Goal: Task Accomplishment & Management: Complete application form

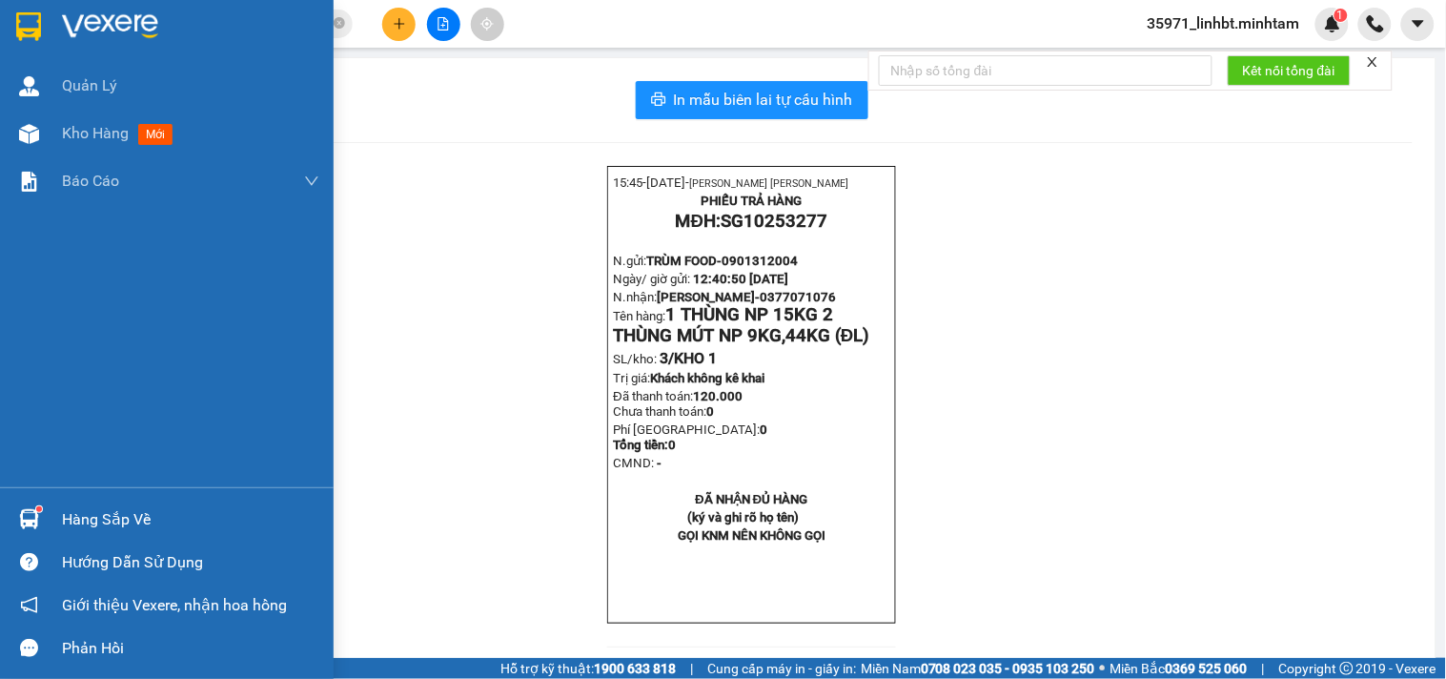
click at [24, 493] on div "Hàng sắp về Hướng dẫn sử dụng Giới thiệu Vexere, nhận hoa hồng Phản hồi" at bounding box center [167, 578] width 334 height 182
click at [38, 499] on div "Hàng sắp về" at bounding box center [167, 519] width 334 height 43
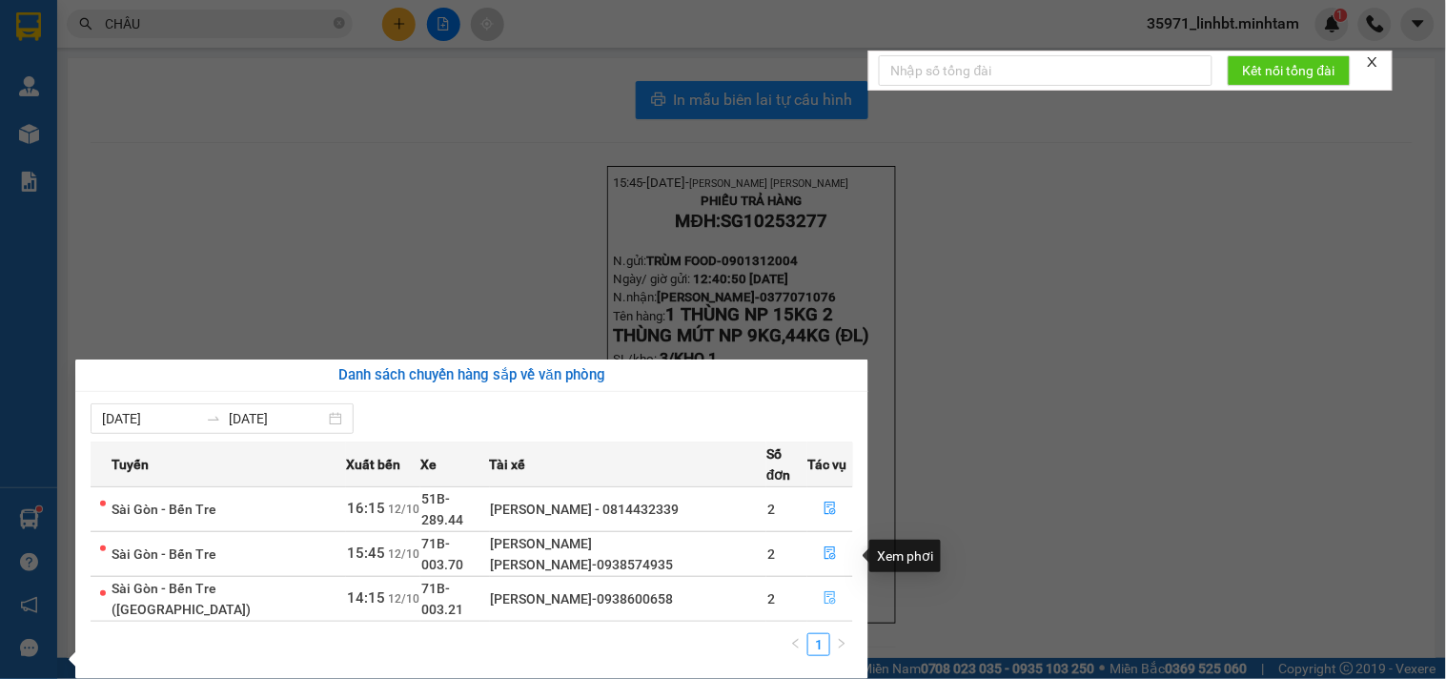
click at [825, 591] on icon "file-done" at bounding box center [830, 597] width 13 height 13
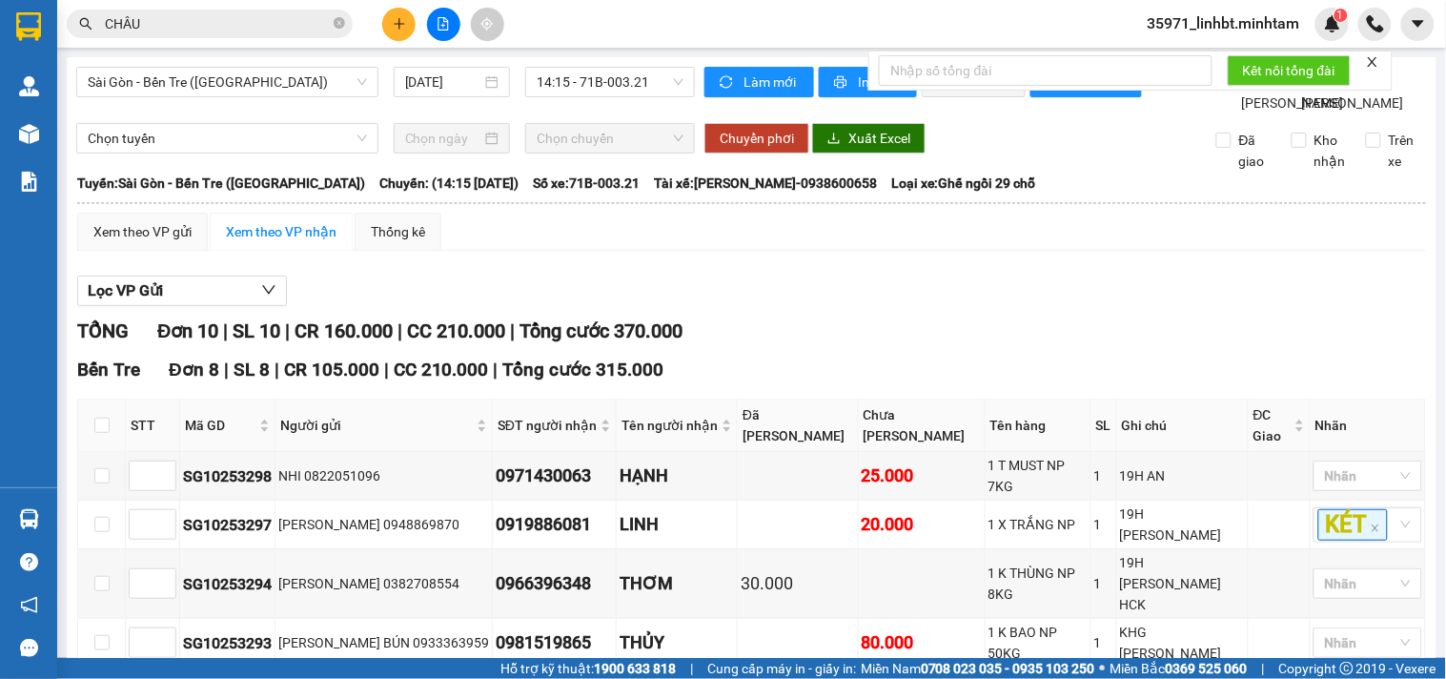
scroll to position [442, 0]
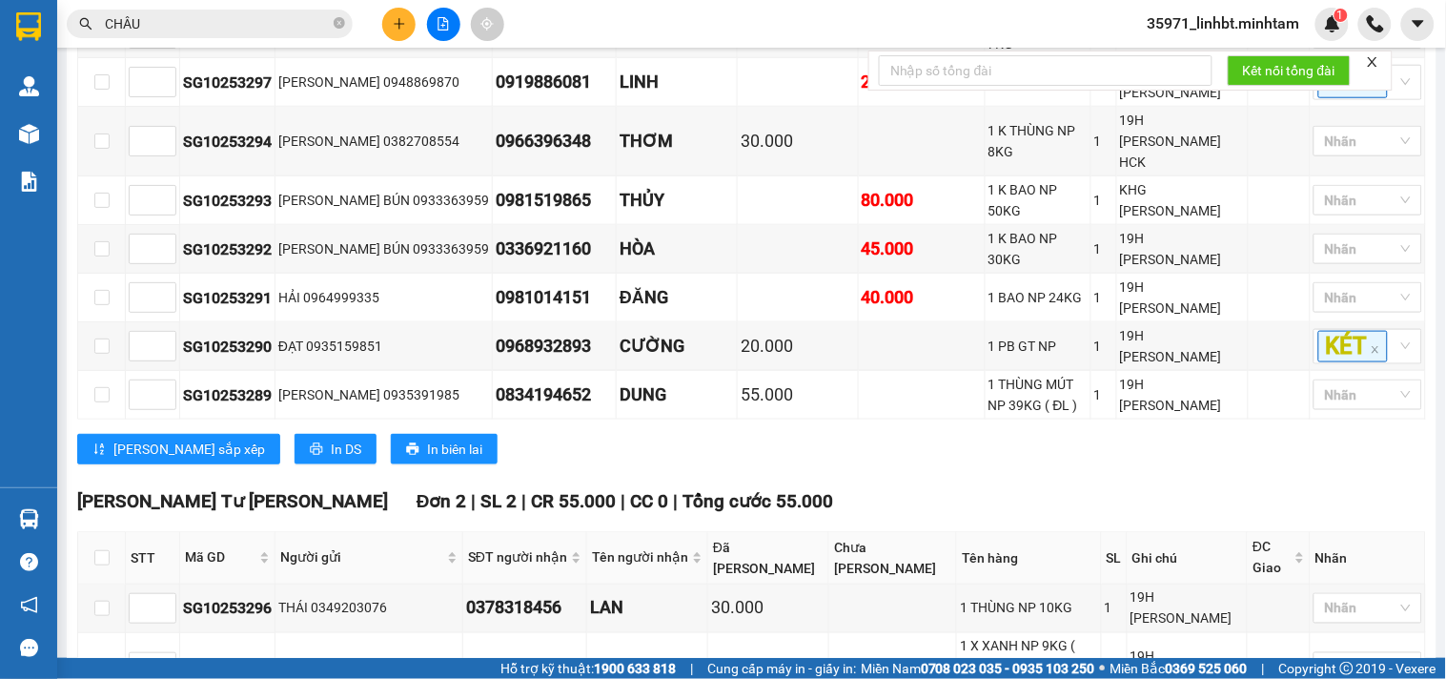
click at [231, 20] on input "CHÂU" at bounding box center [217, 23] width 225 height 21
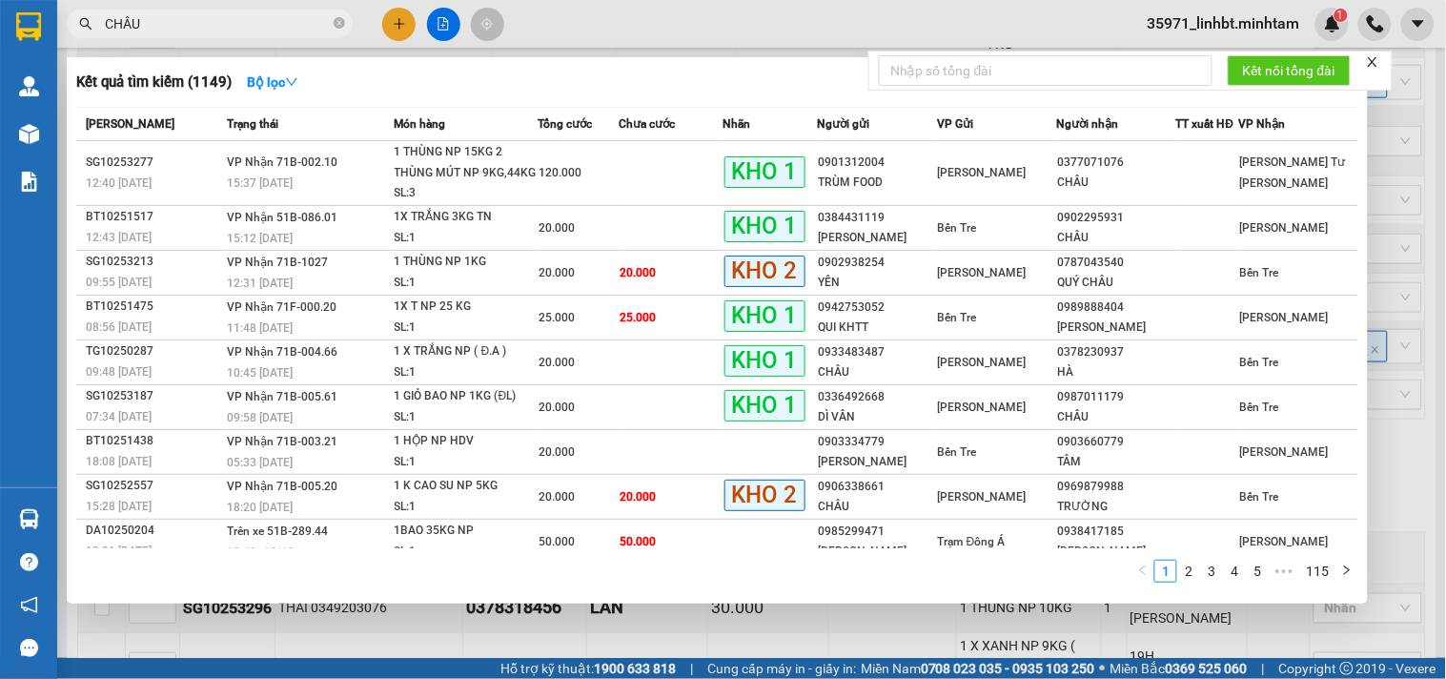
click at [231, 20] on input "CHÂU" at bounding box center [217, 23] width 225 height 21
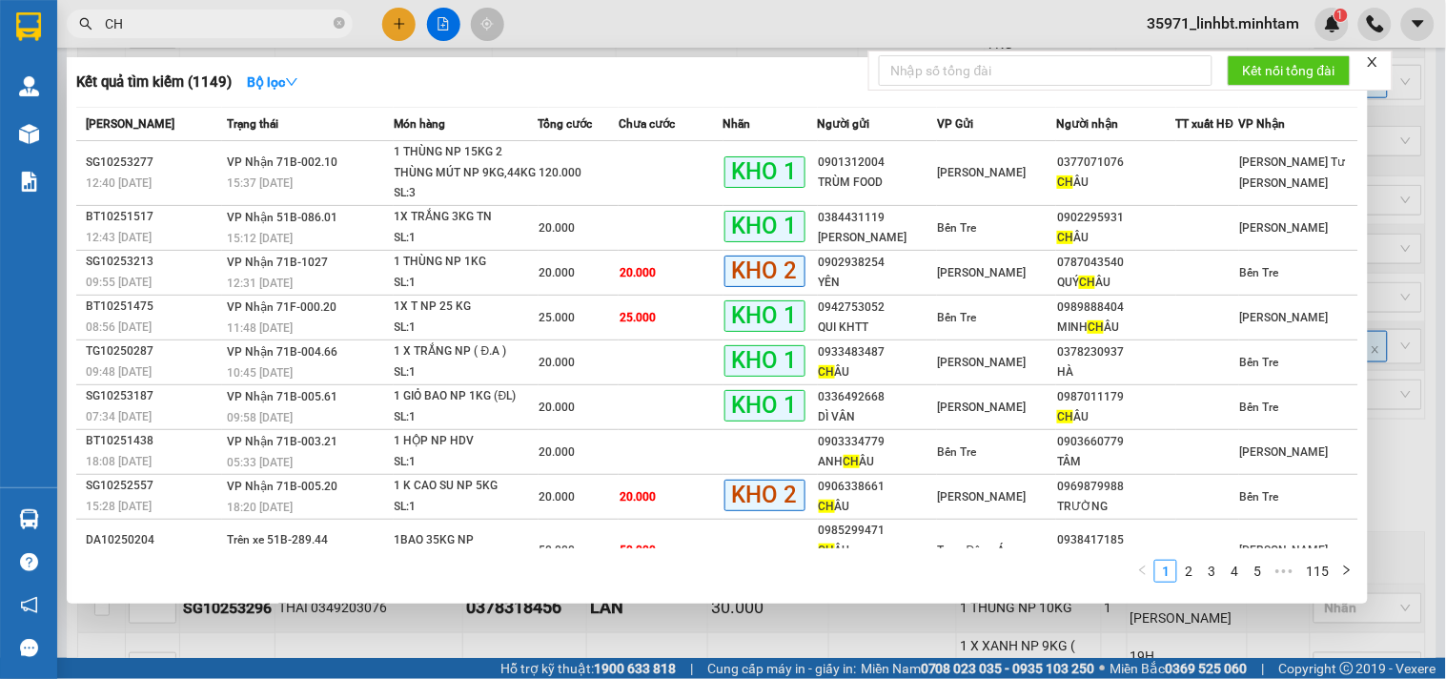
type input "C"
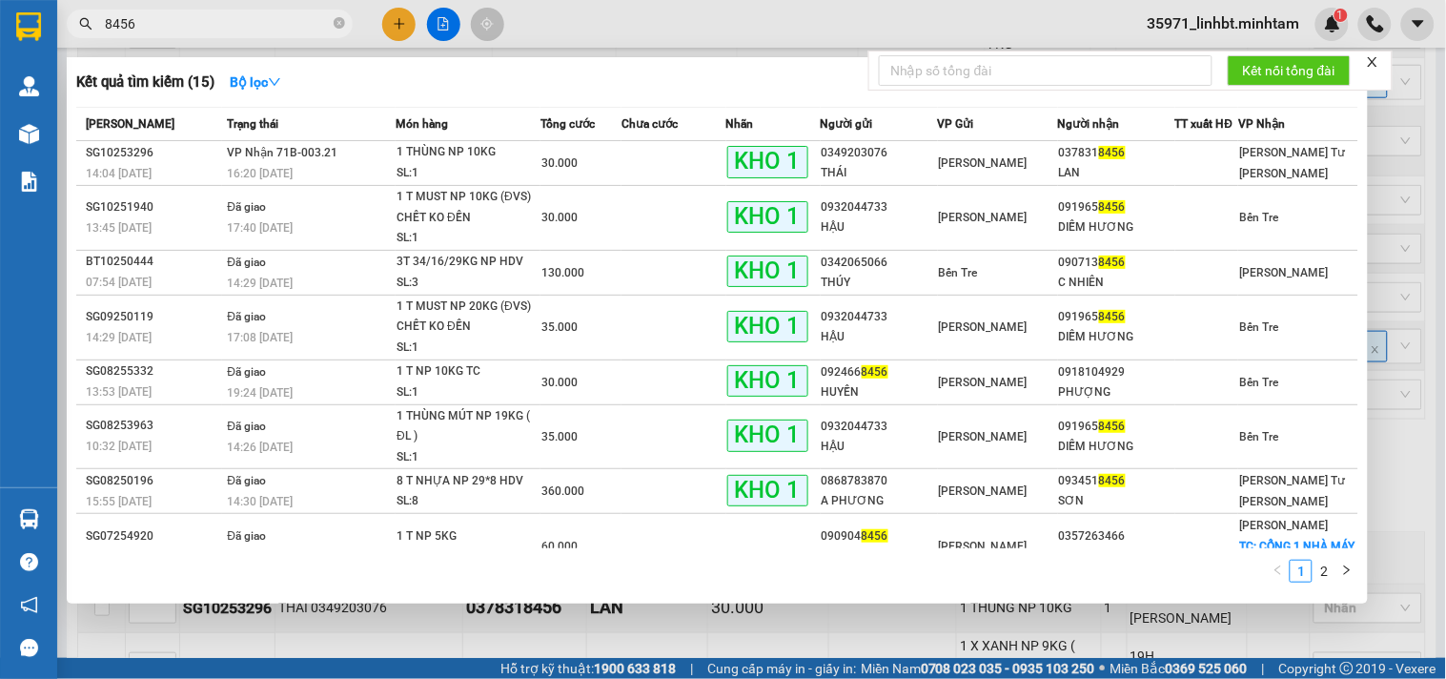
type input "8456"
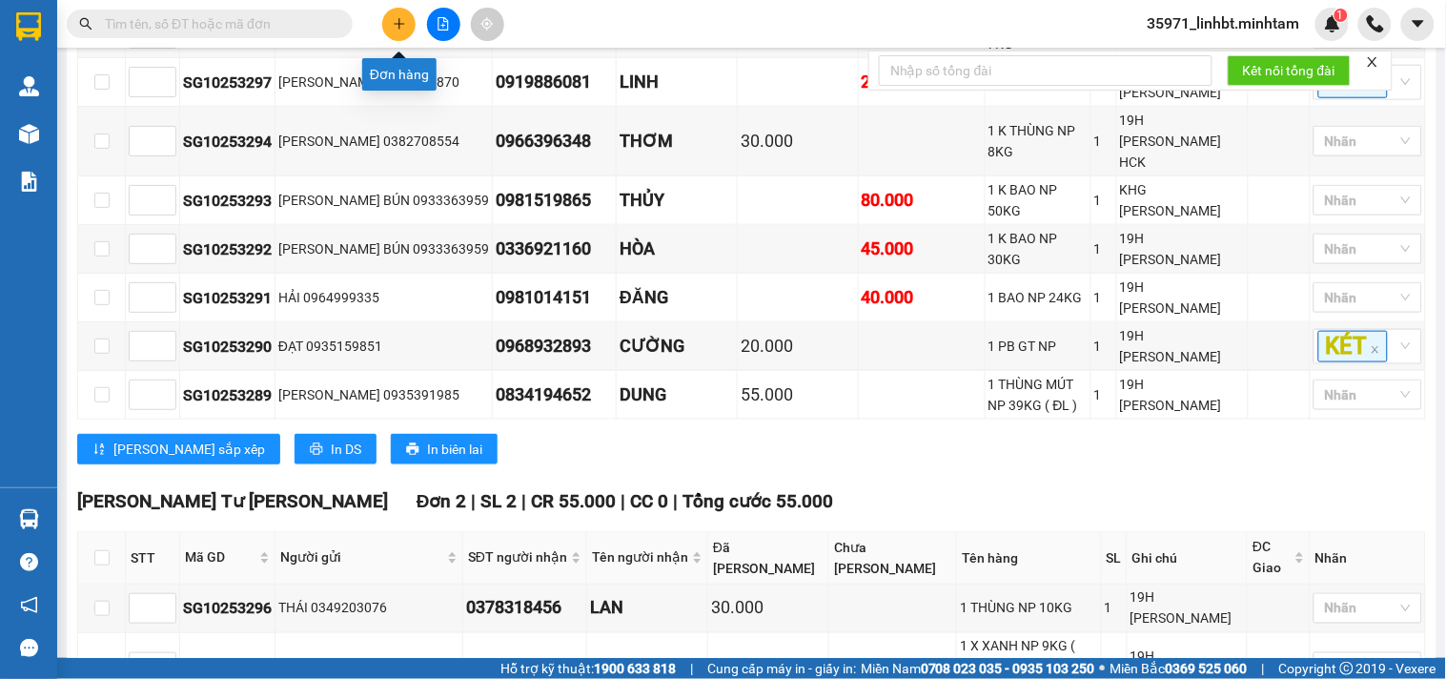
click at [403, 24] on icon "plus" at bounding box center [399, 23] width 10 height 1
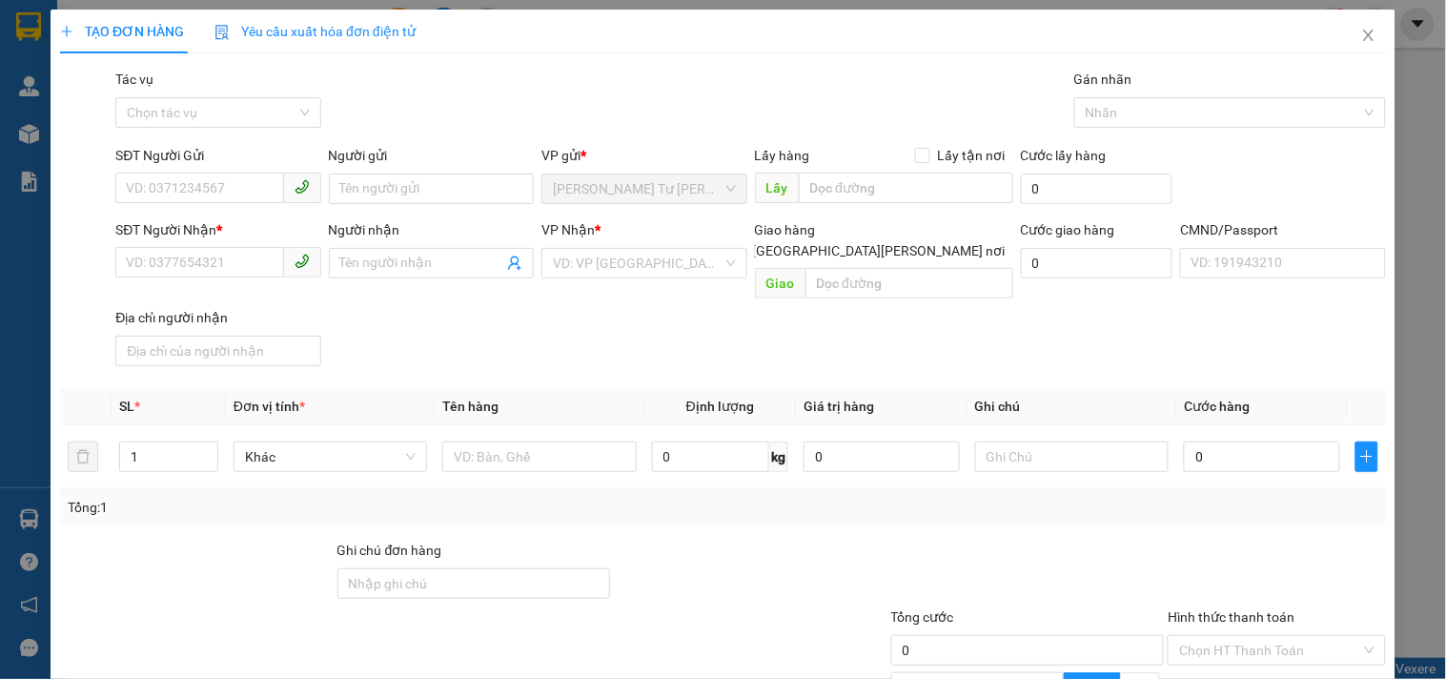
click at [649, 350] on div "Transit Pickup Surcharge Ids Transit Deliver Surcharge Ids Transit Deliver Surc…" at bounding box center [723, 461] width 1326 height 785
click at [1344, 38] on span "Close" at bounding box center [1369, 36] width 53 height 53
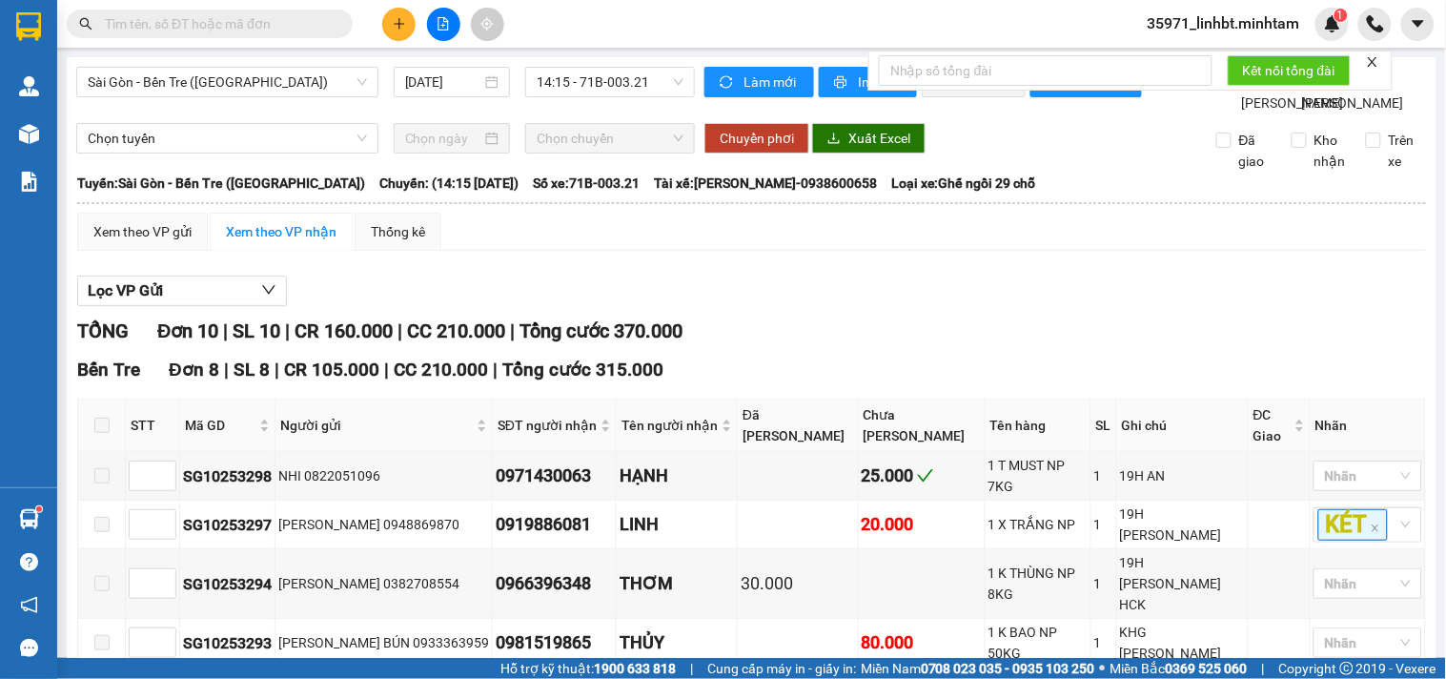
click at [406, 15] on button at bounding box center [398, 24] width 33 height 33
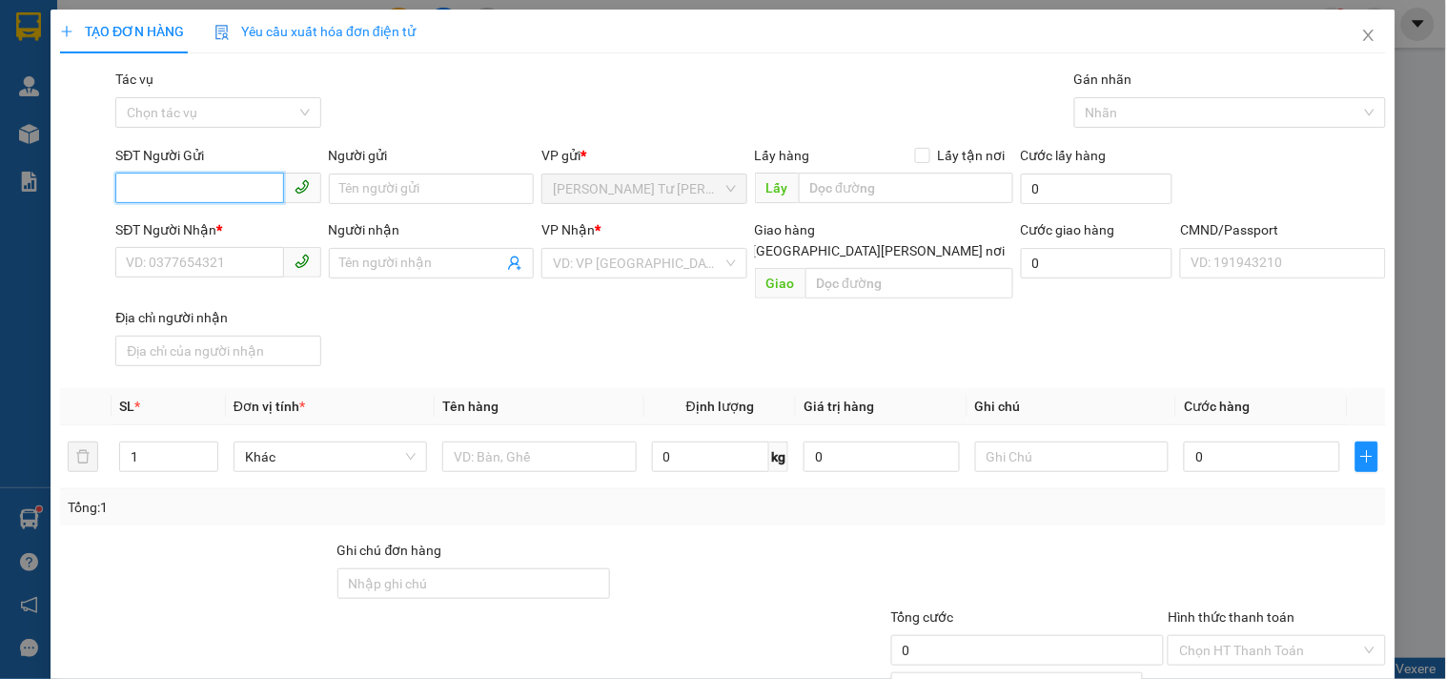
paste input "0336739284"
type input "0336739284"
click at [382, 192] on input "Người gửi" at bounding box center [431, 189] width 205 height 31
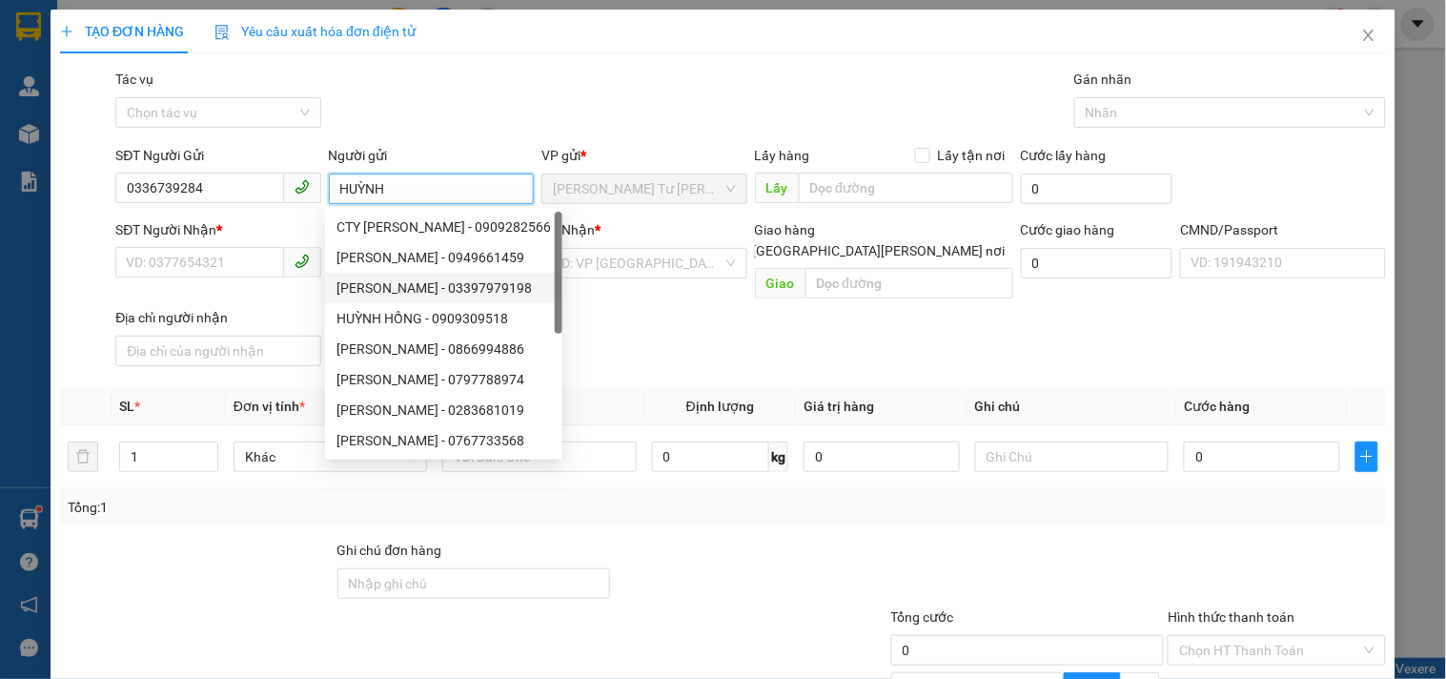
type input "HUỲNH"
click at [636, 311] on div "SĐT Người [PERSON_NAME] * VD: 0377654321 Người [PERSON_NAME] Tên người [PERSON_…" at bounding box center [751, 296] width 1279 height 154
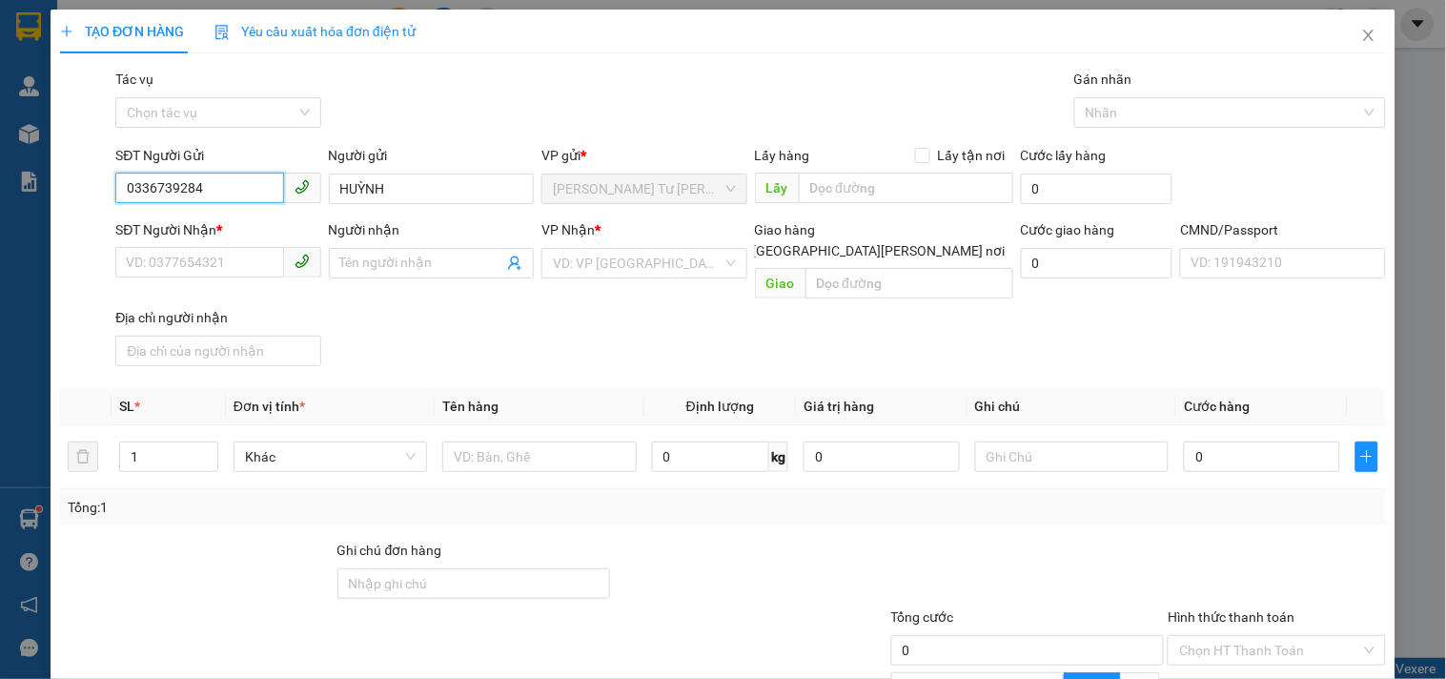
click at [170, 173] on input "0336739284" at bounding box center [199, 188] width 168 height 31
click at [174, 258] on input "SĐT Người Nhận *" at bounding box center [199, 262] width 168 height 31
paste input "0336739284"
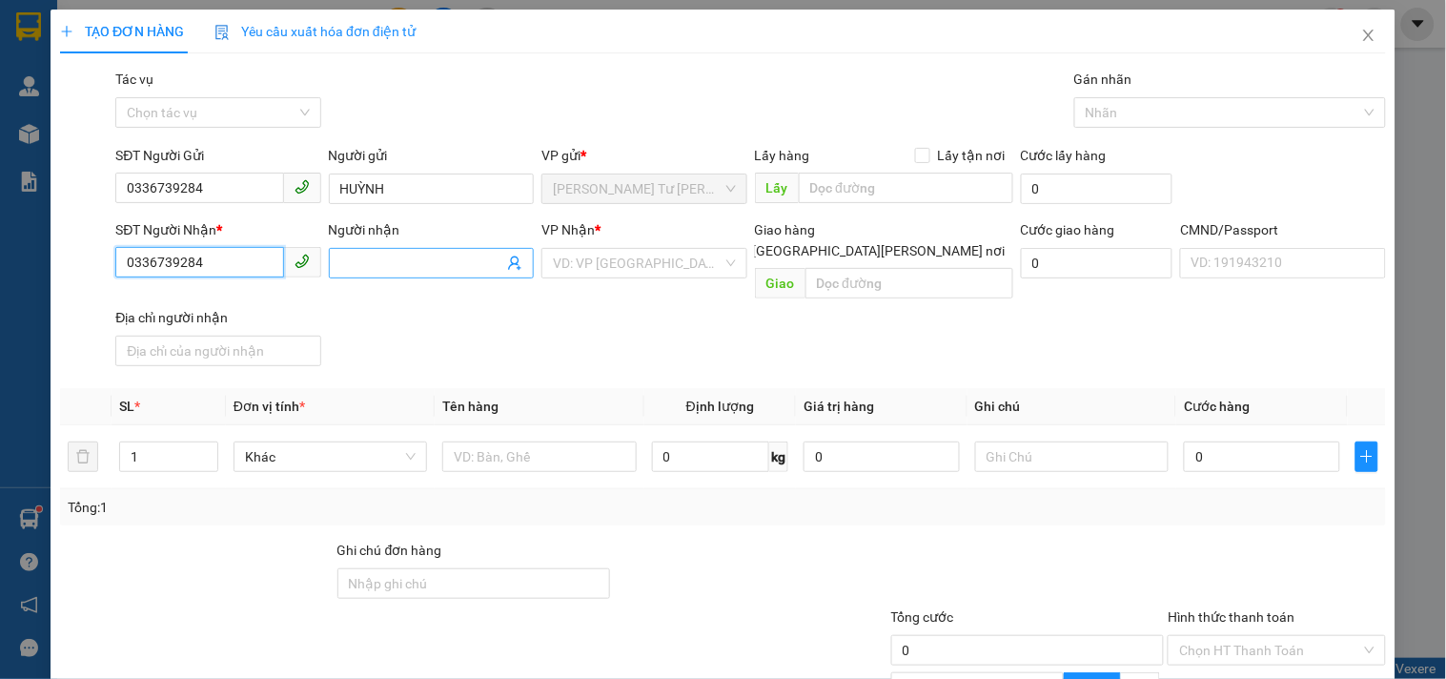
type input "0336739284"
click at [441, 258] on input "Người nhận" at bounding box center [421, 263] width 163 height 21
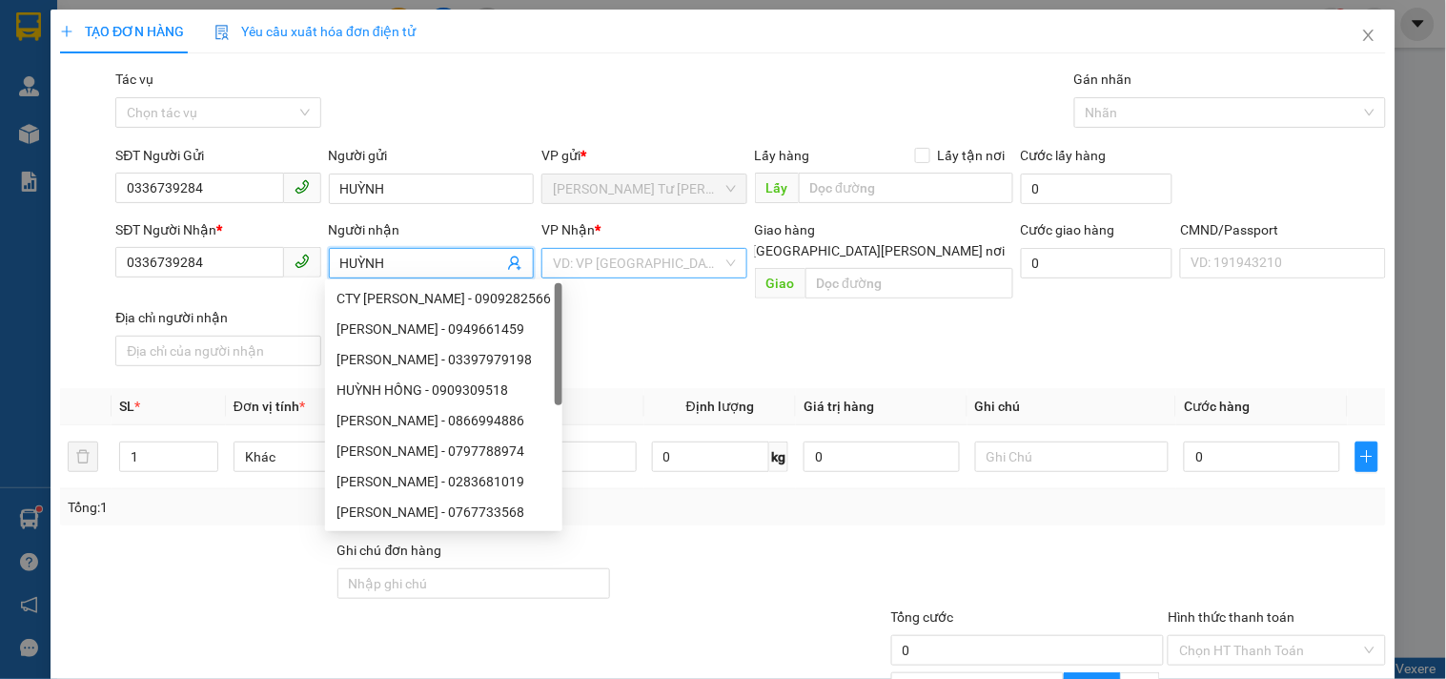
type input "HUỲNH"
click at [626, 267] on input "search" at bounding box center [637, 263] width 169 height 29
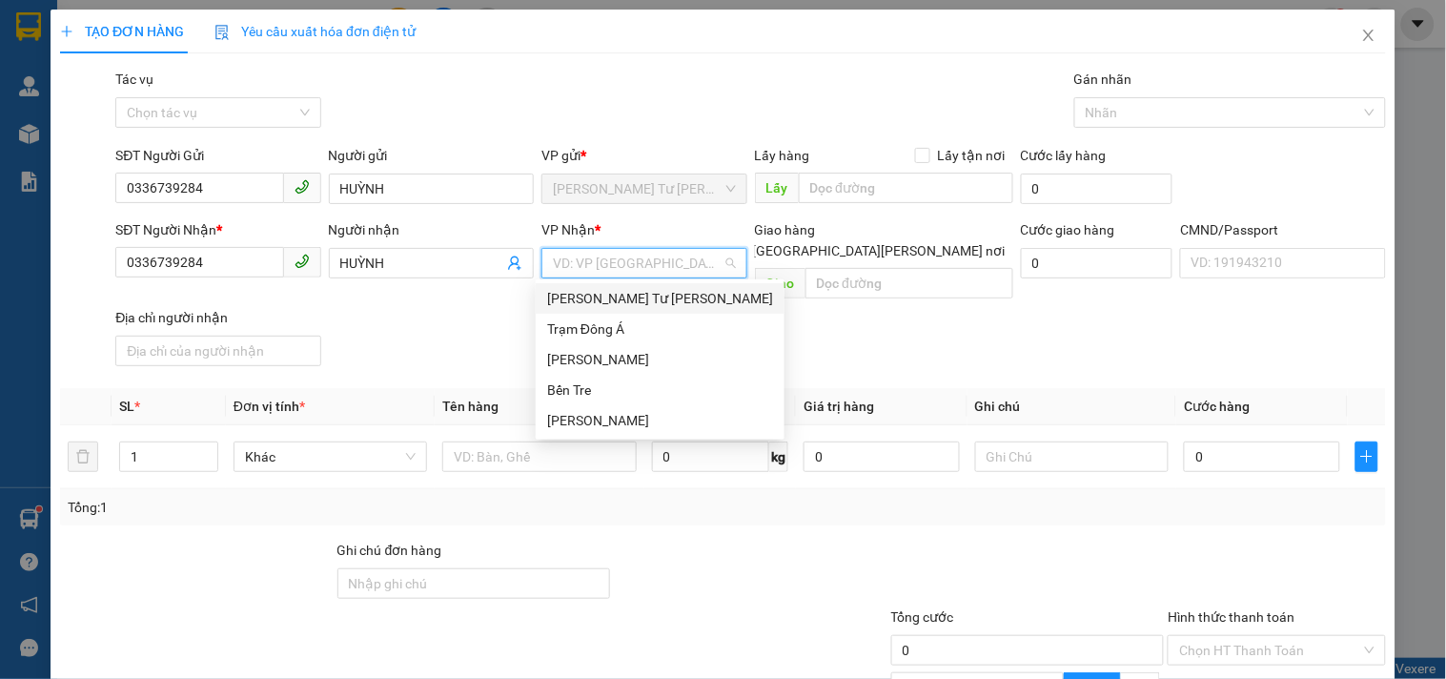
click at [634, 290] on div "[PERSON_NAME] Tư [PERSON_NAME]" at bounding box center [660, 298] width 226 height 21
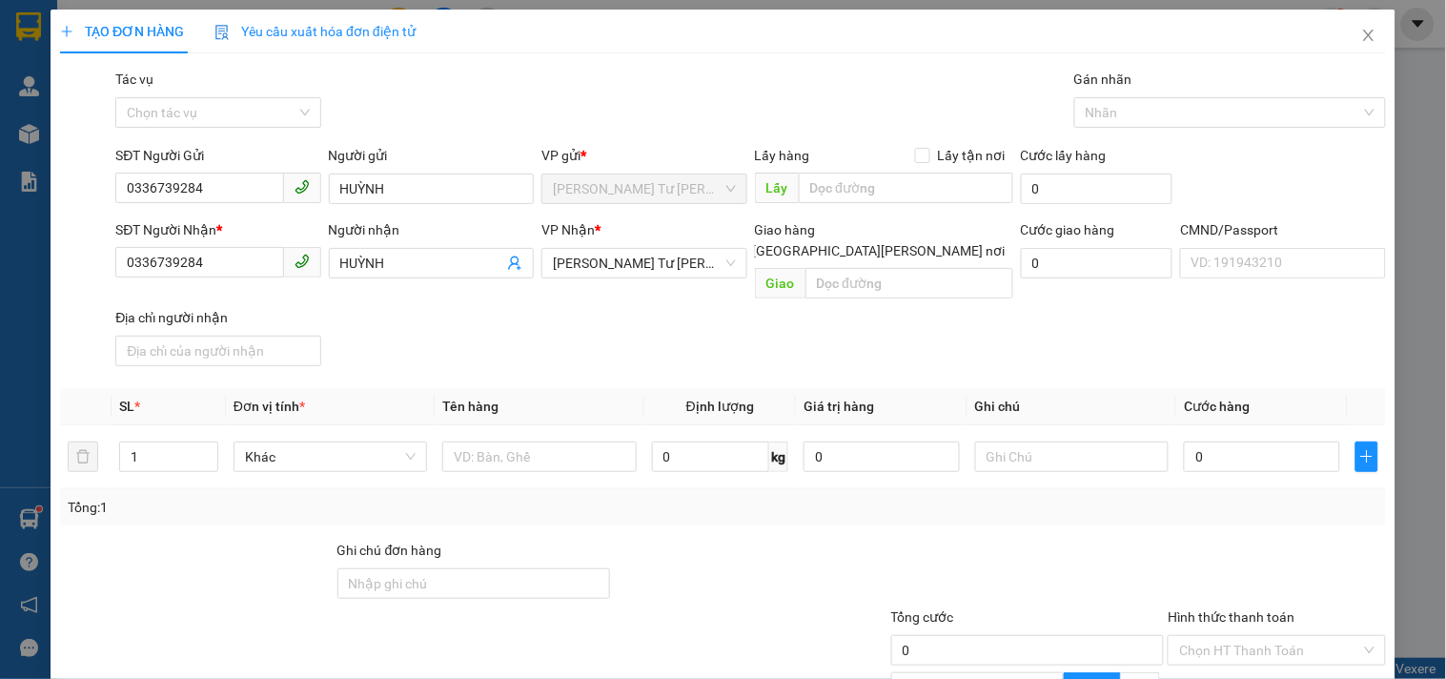
click at [493, 308] on div "SĐT Người [PERSON_NAME] * 0336739284 Người [PERSON_NAME] [PERSON_NAME] * [PERSO…" at bounding box center [751, 296] width 1279 height 154
click at [482, 441] on input "text" at bounding box center [539, 456] width 194 height 31
click at [512, 441] on input "text" at bounding box center [539, 456] width 194 height 31
click at [506, 441] on input "text" at bounding box center [539, 456] width 194 height 31
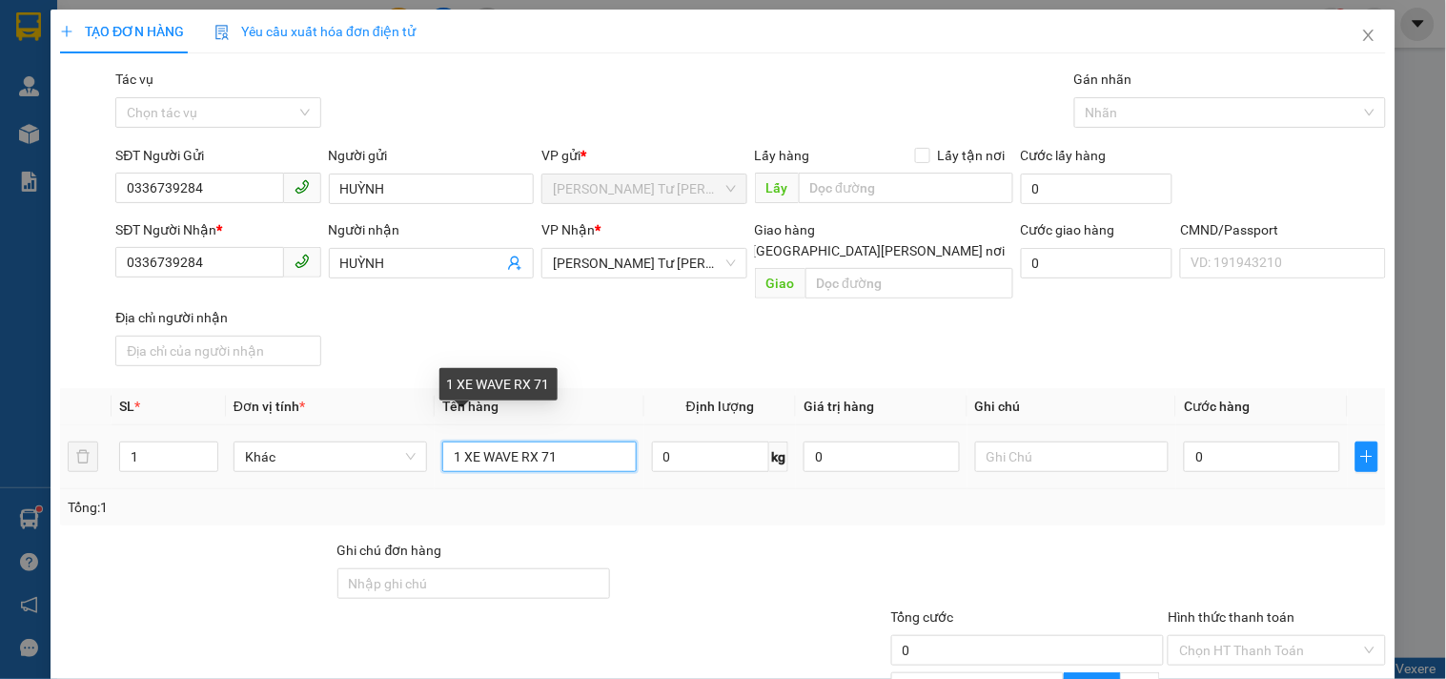
click at [522, 441] on input "1 XE WAVE RX 71" at bounding box center [539, 456] width 194 height 31
click at [587, 441] on input "1 XE WAVE RSX 71" at bounding box center [539, 456] width 194 height 31
type input "1 XE WAVE RSX 71B2- 27290"
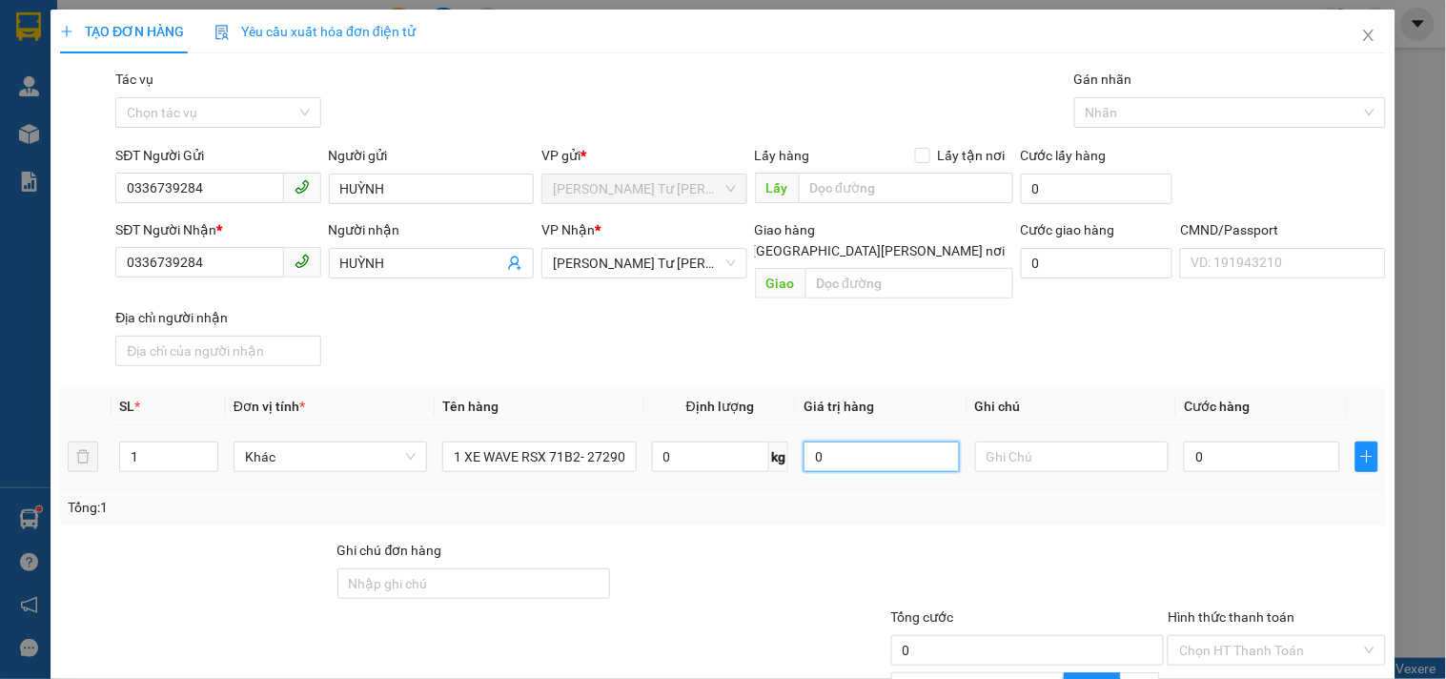
click at [855, 441] on input "0" at bounding box center [882, 456] width 156 height 31
click at [791, 497] on div "Tổng: 1" at bounding box center [723, 507] width 1311 height 21
click at [869, 441] on input "230.000" at bounding box center [882, 456] width 156 height 31
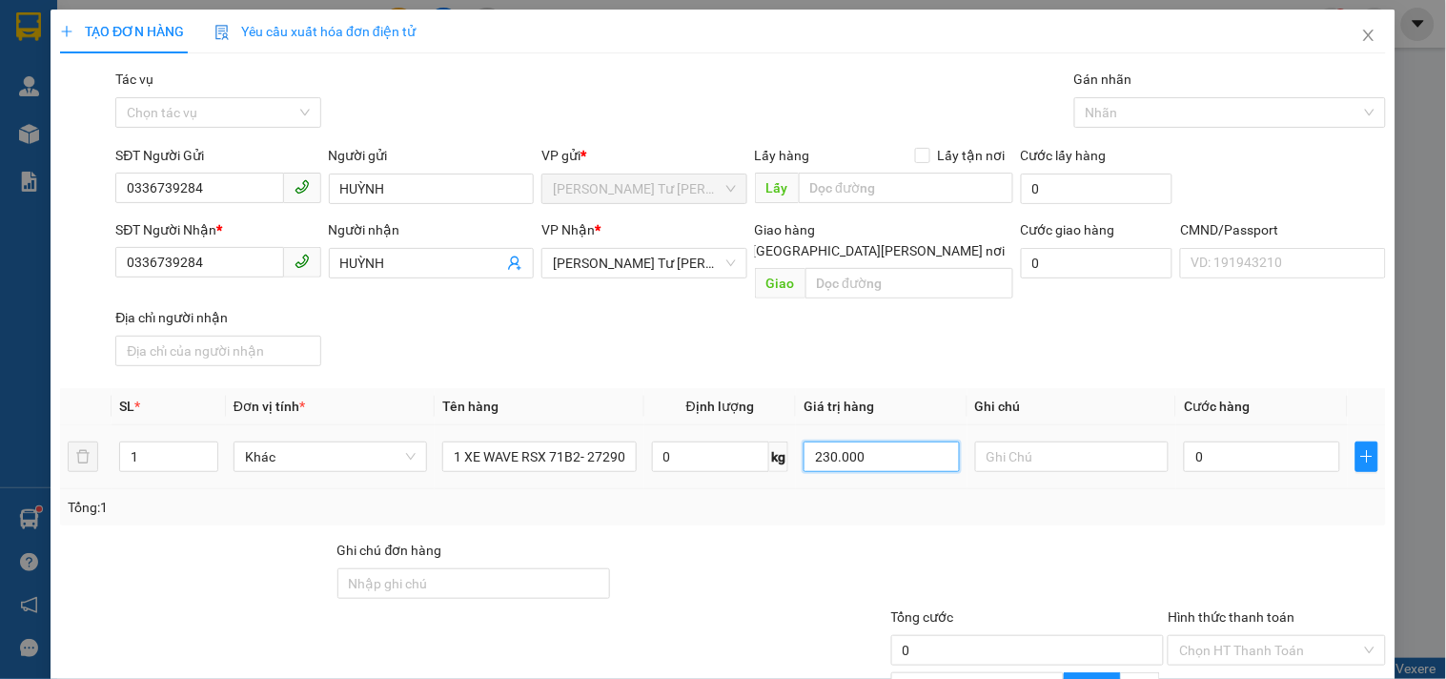
click at [869, 441] on input "230.000" at bounding box center [882, 456] width 156 height 31
click at [856, 461] on td "001.000" at bounding box center [882, 457] width 172 height 64
click at [873, 441] on input "1.000.000" at bounding box center [882, 456] width 156 height 31
click at [874, 497] on div "Tổng: 1" at bounding box center [723, 507] width 1311 height 21
click at [884, 441] on input "100.000.000" at bounding box center [882, 456] width 156 height 31
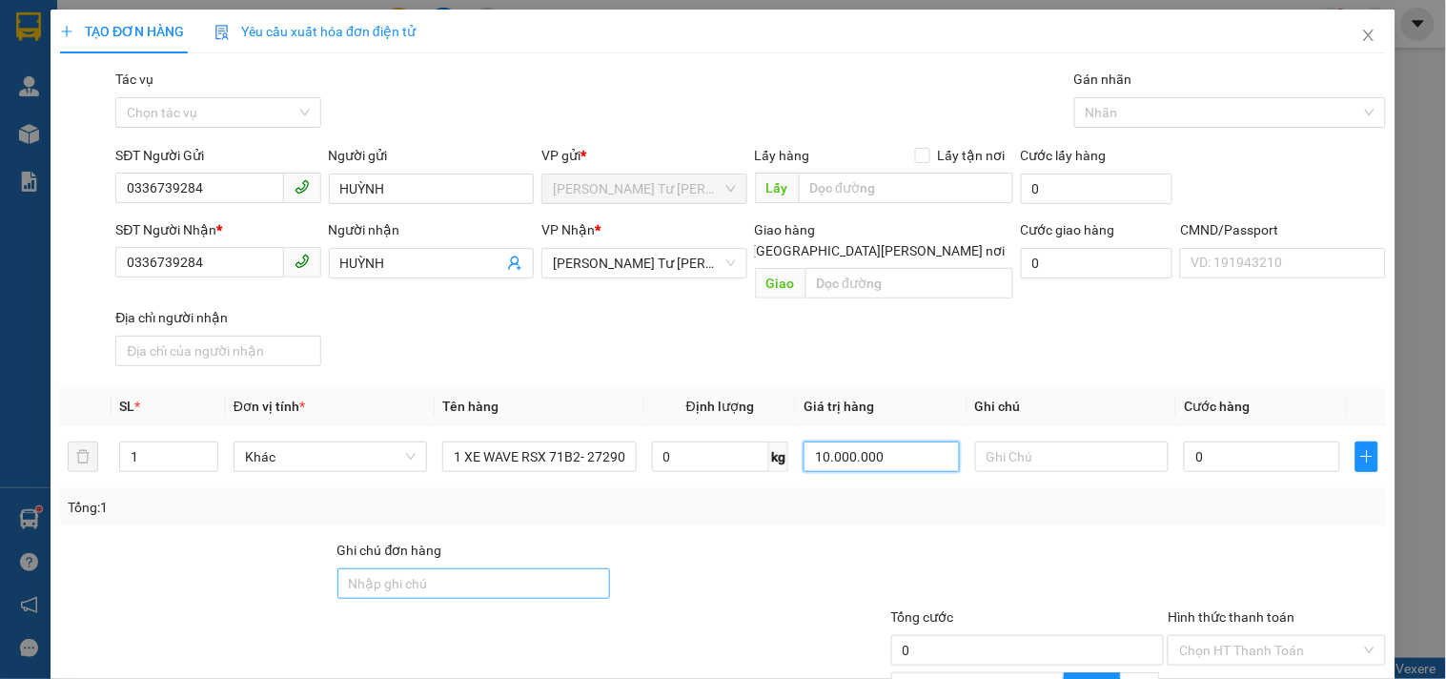
type input "10.000.000"
click at [392, 568] on input "Ghi chú đơn hàng" at bounding box center [475, 583] width 274 height 31
click at [770, 550] on div at bounding box center [750, 573] width 277 height 67
click at [451, 568] on input "Ghi chú đơn hàng" at bounding box center [475, 583] width 274 height 31
type input "0827251598"
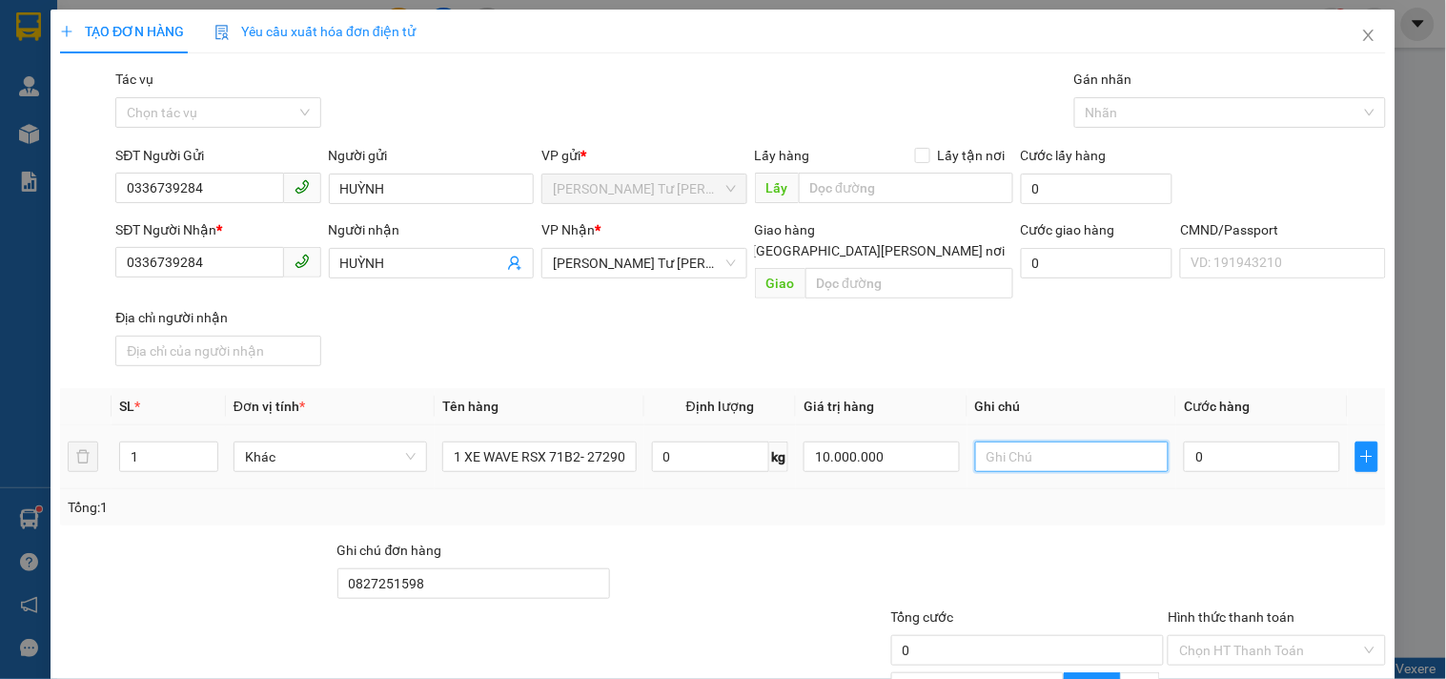
click at [1025, 441] on input "text" at bounding box center [1072, 456] width 194 height 31
type input "15H [PERSON_NAME] CCCD"
click at [1203, 441] on input "0" at bounding box center [1262, 456] width 156 height 31
type input "2"
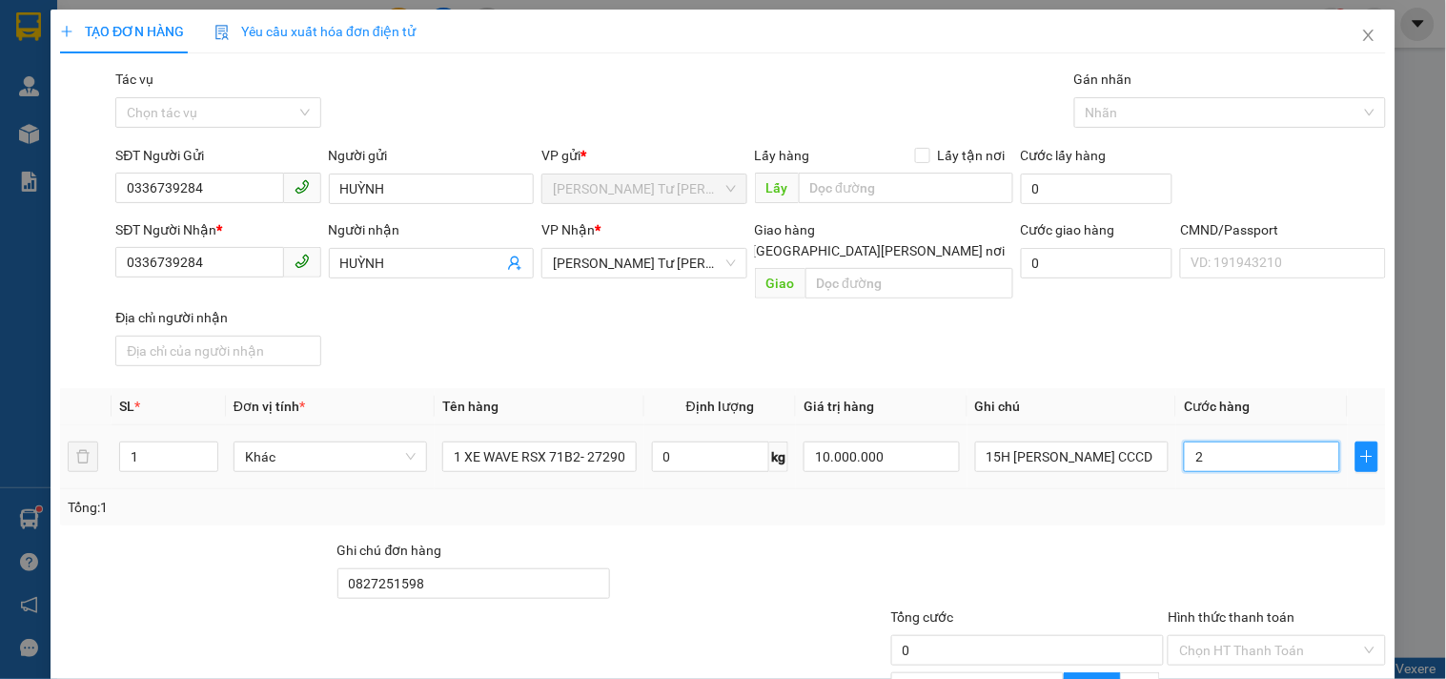
type input "2"
type input "23"
type input "230"
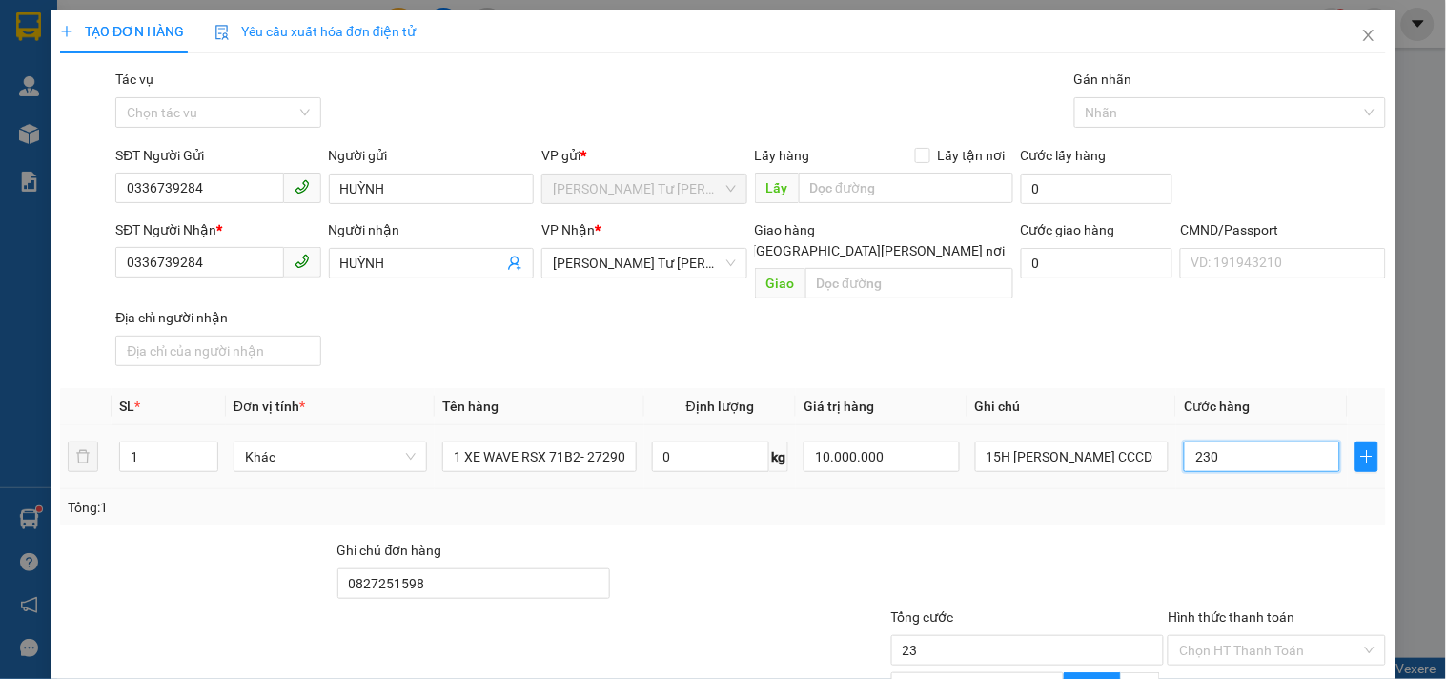
type input "230"
type input "230.000"
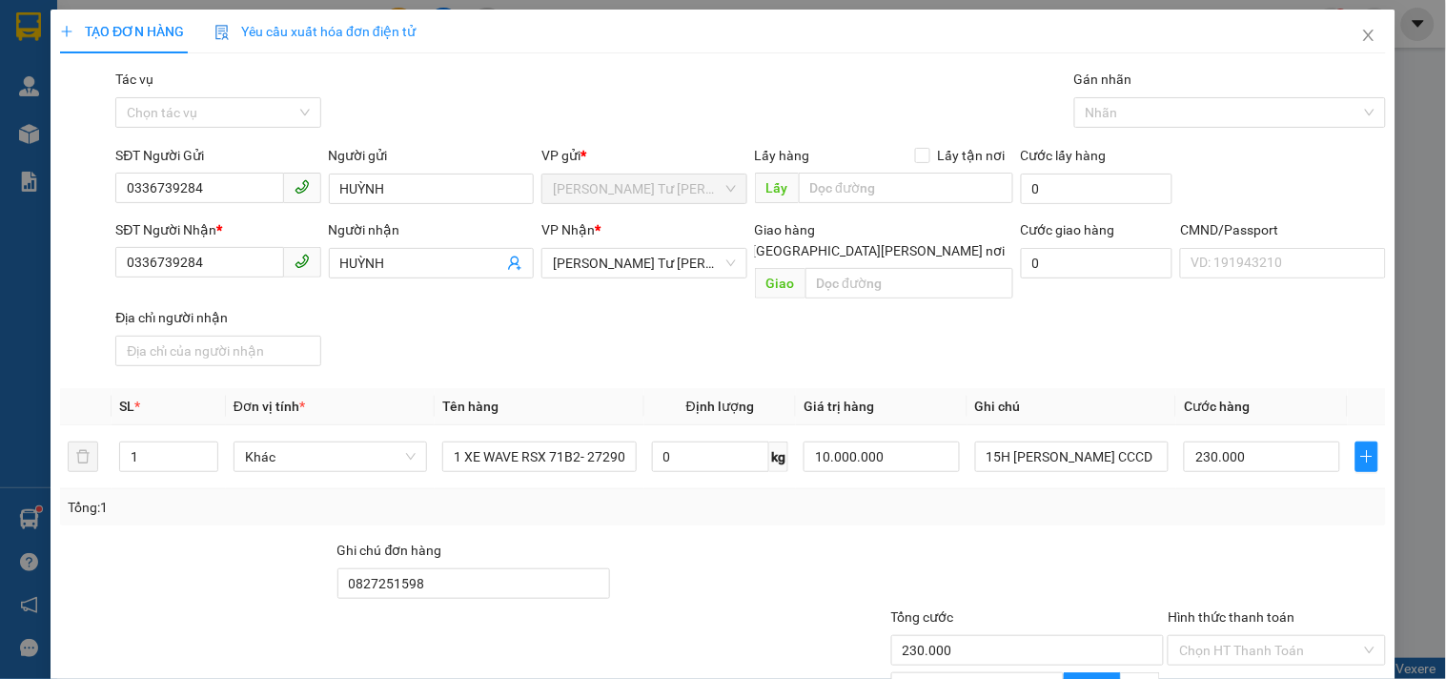
click at [1123, 497] on div "Tổng: 1" at bounding box center [723, 507] width 1311 height 21
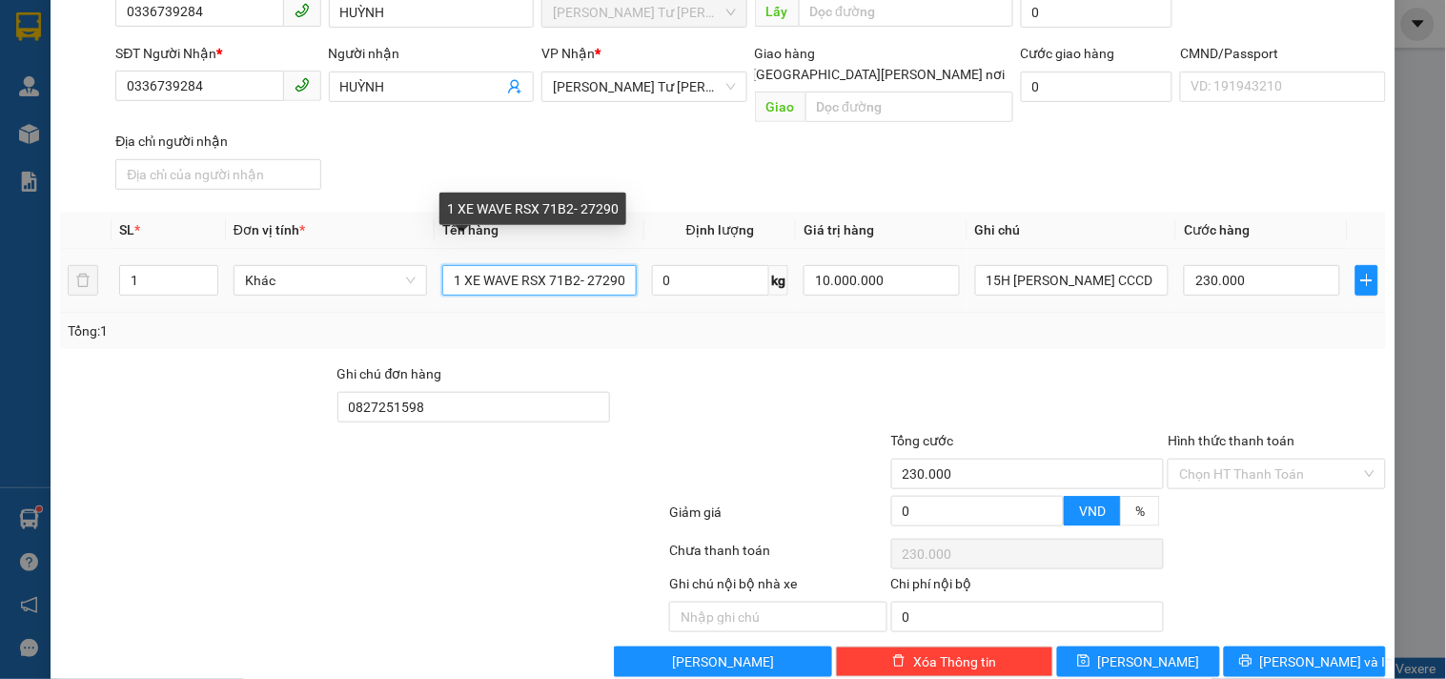
click at [606, 265] on input "1 XE WAVE RSX 71B2- 27290" at bounding box center [539, 280] width 194 height 31
type input "1 XE WAVE RSX 71B2- 27290 TRẦY XƯỚT SẴN"
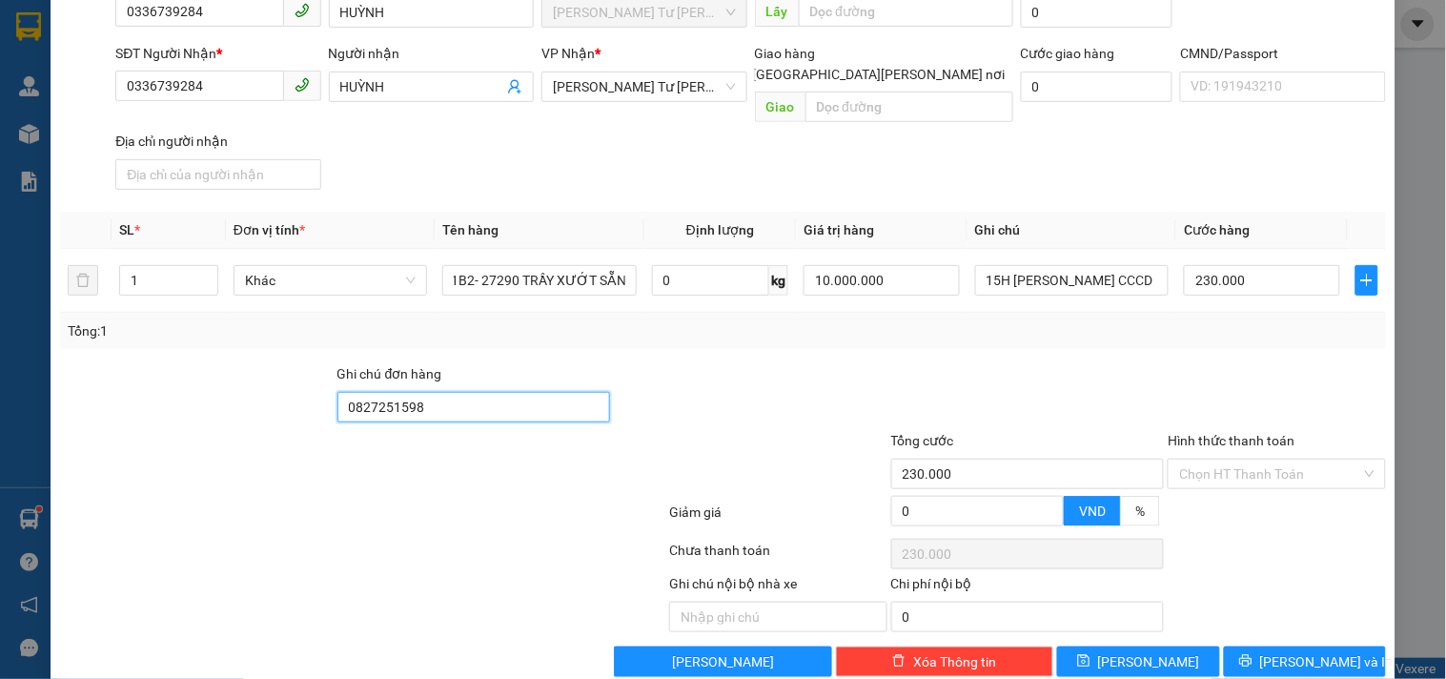
click at [554, 392] on input "0827251598" at bounding box center [475, 407] width 274 height 31
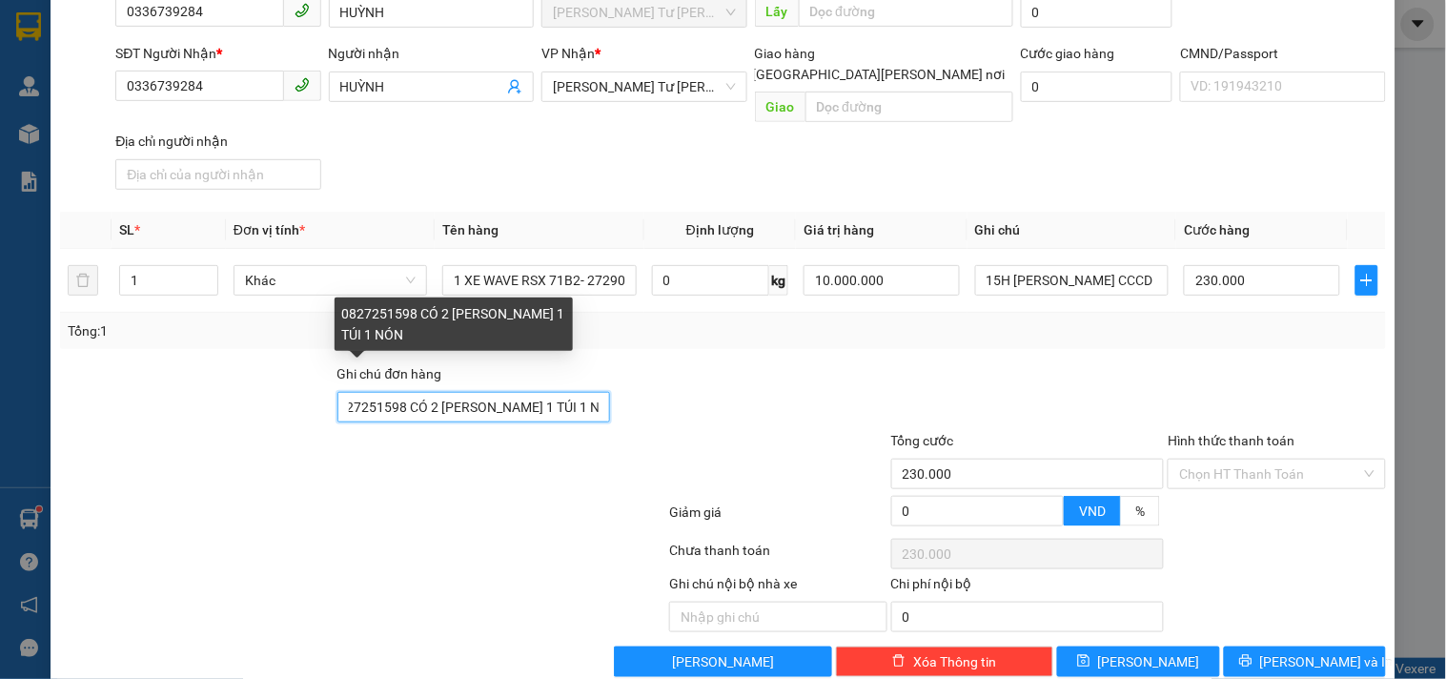
scroll to position [0, 21]
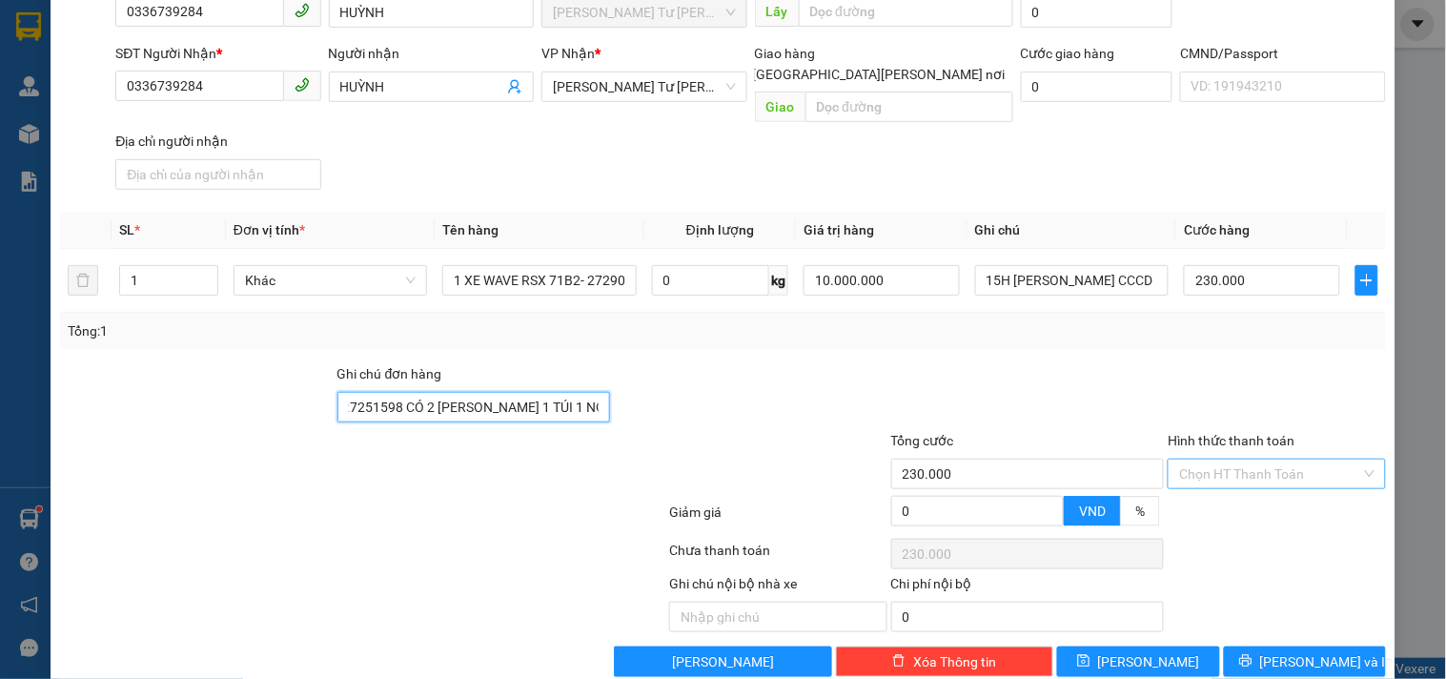
type input "0827251598 CÓ 2 [PERSON_NAME] 1 TÚI 1 NÓN"
click at [1222, 460] on input "Hình thức thanh toán" at bounding box center [1269, 474] width 181 height 29
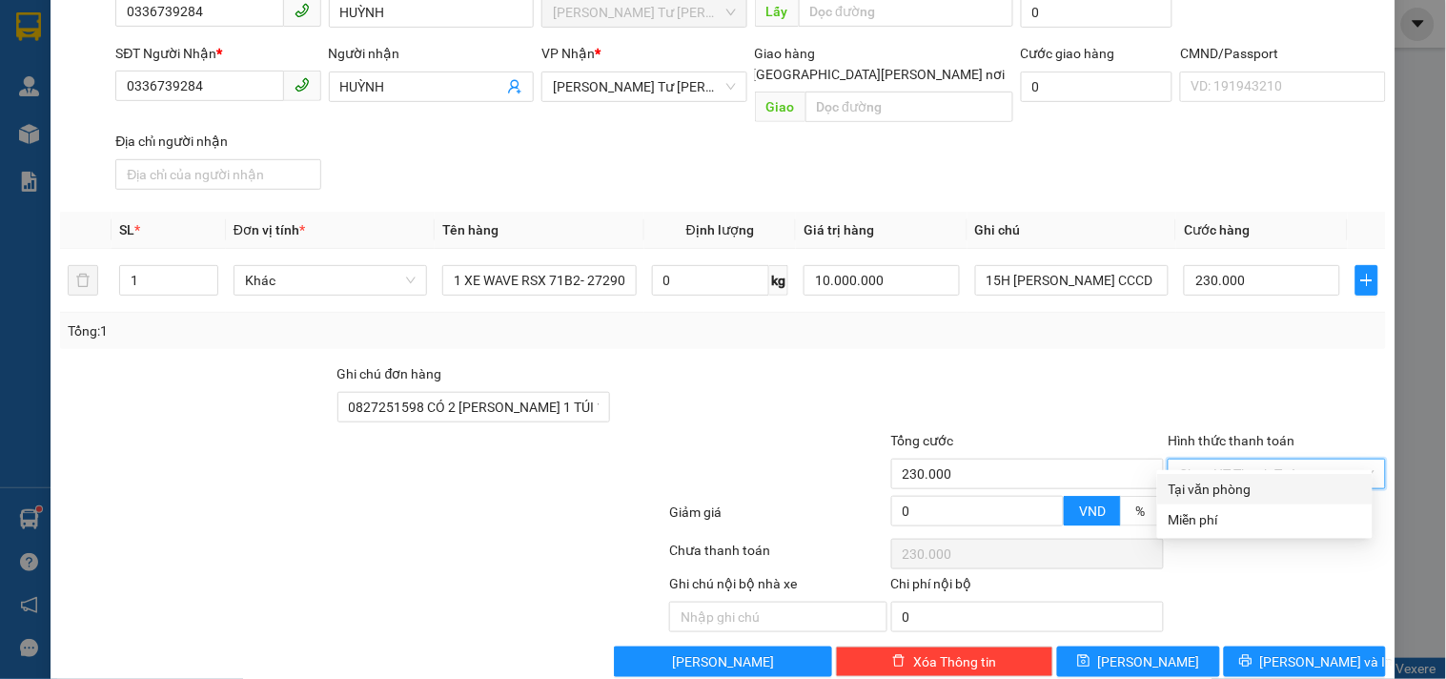
click at [1219, 481] on div "Tại văn phòng" at bounding box center [1265, 489] width 193 height 21
type input "0"
click at [1054, 376] on div at bounding box center [1028, 396] width 277 height 67
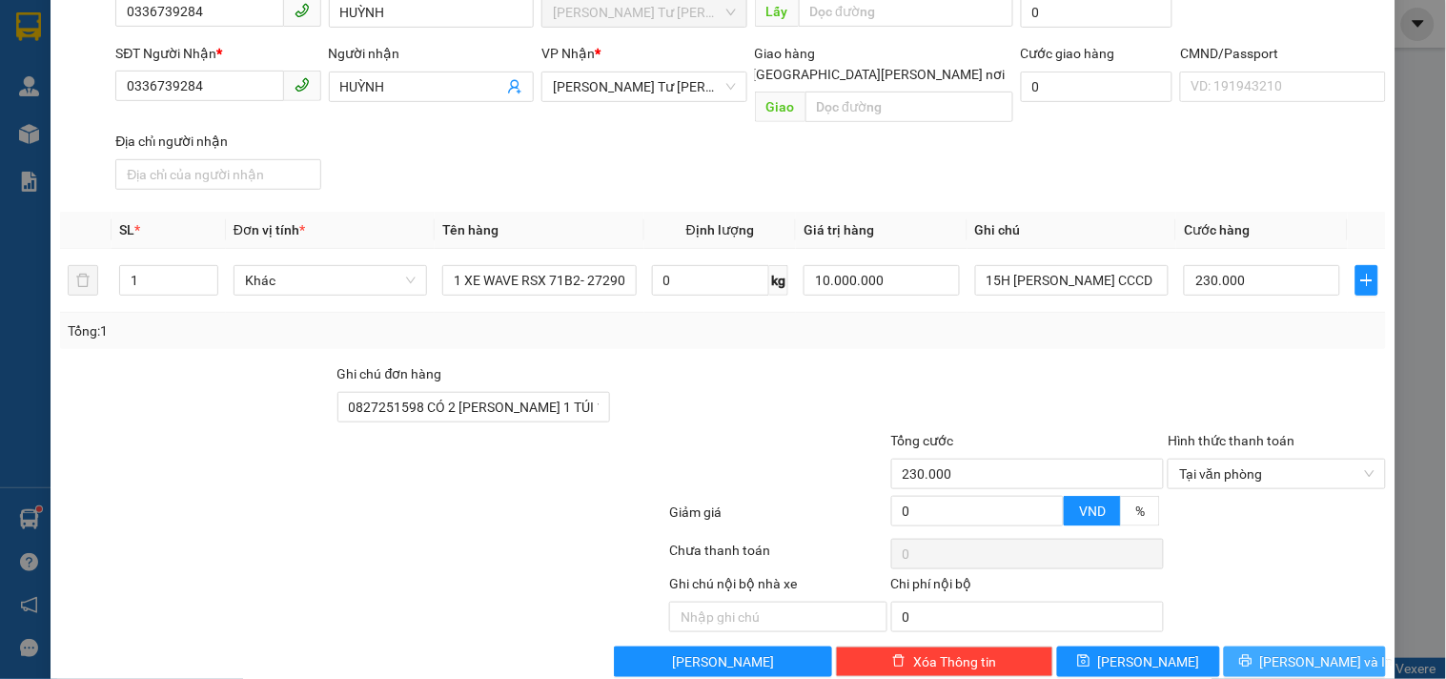
click at [1298, 651] on span "[PERSON_NAME] và In" at bounding box center [1327, 661] width 133 height 21
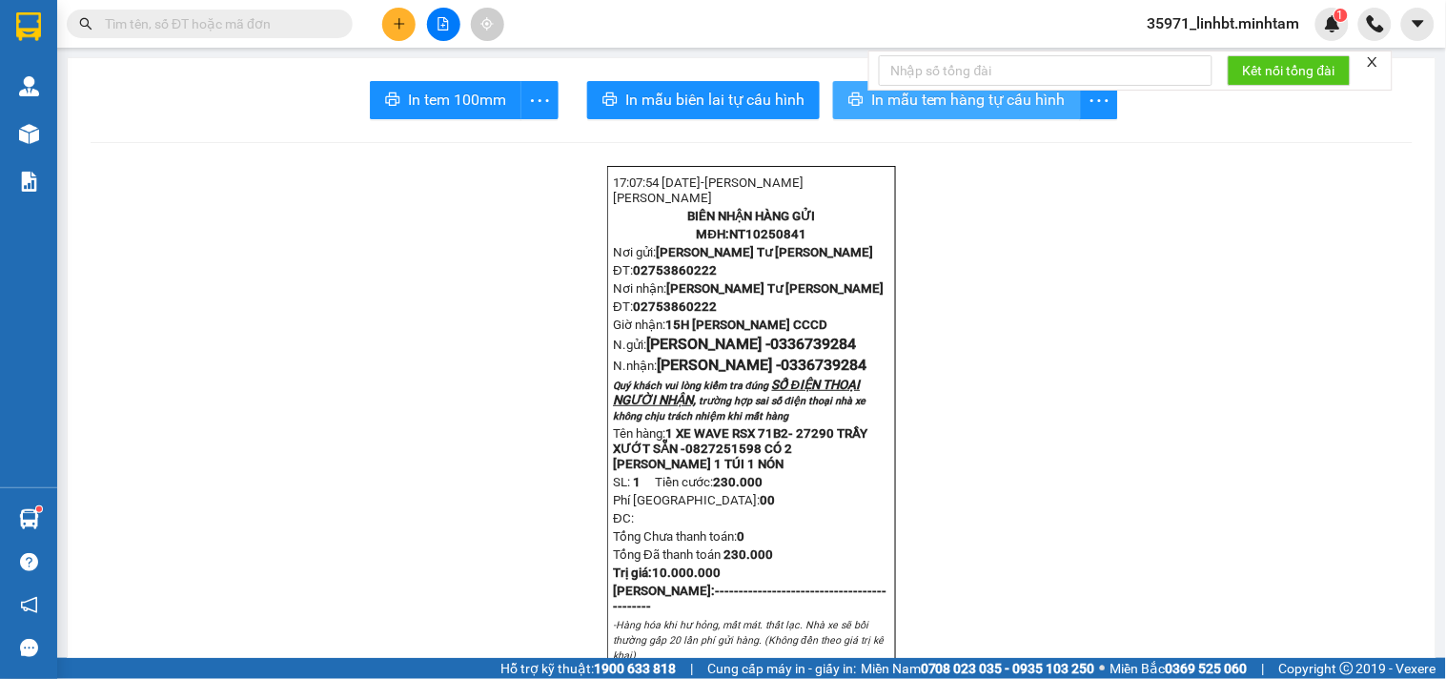
click at [995, 100] on span "In mẫu tem hàng tự cấu hình" at bounding box center [969, 100] width 195 height 24
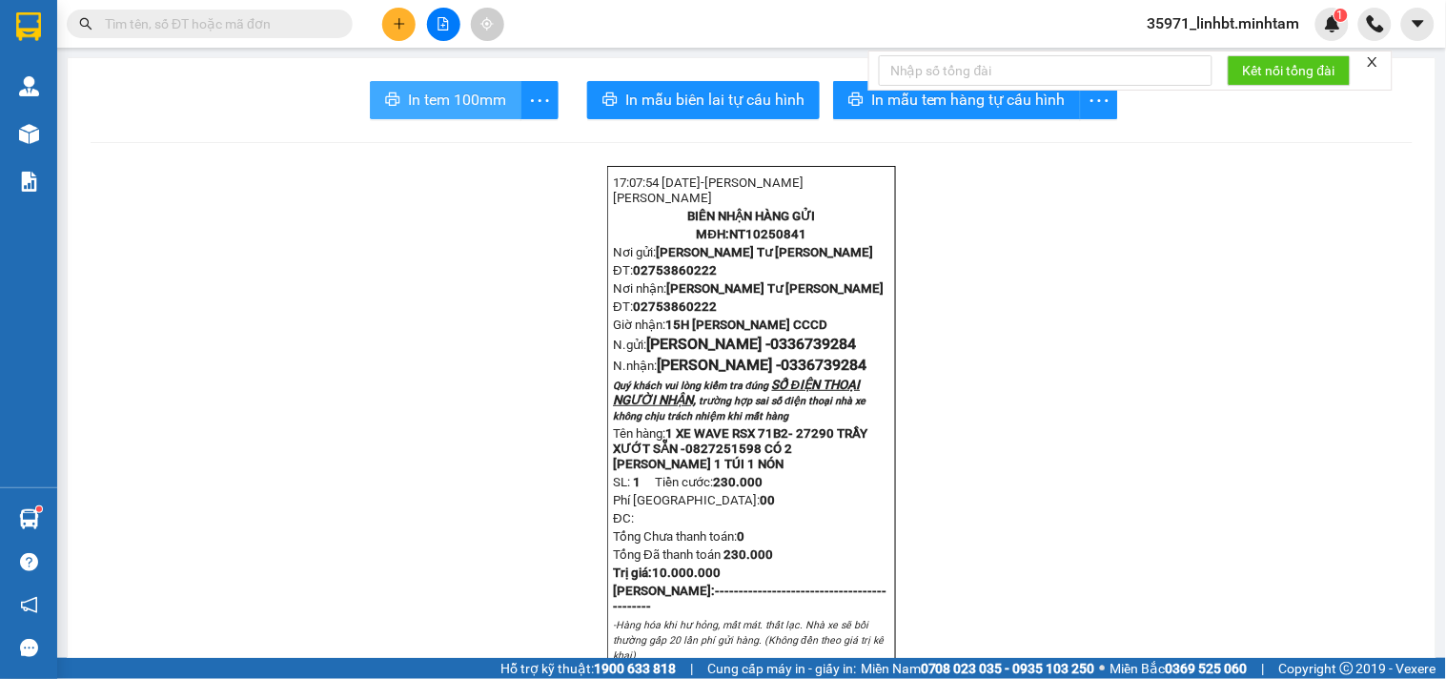
click at [456, 95] on span "In tem 100mm" at bounding box center [457, 100] width 98 height 24
